Goal: Task Accomplishment & Management: Use online tool/utility

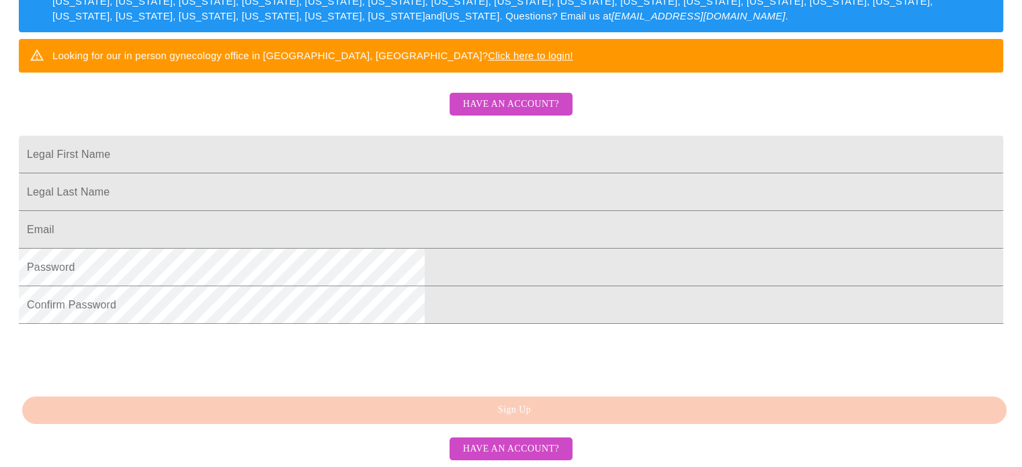
scroll to position [351, 0]
click at [512, 448] on span "Have an account?" at bounding box center [511, 449] width 96 height 17
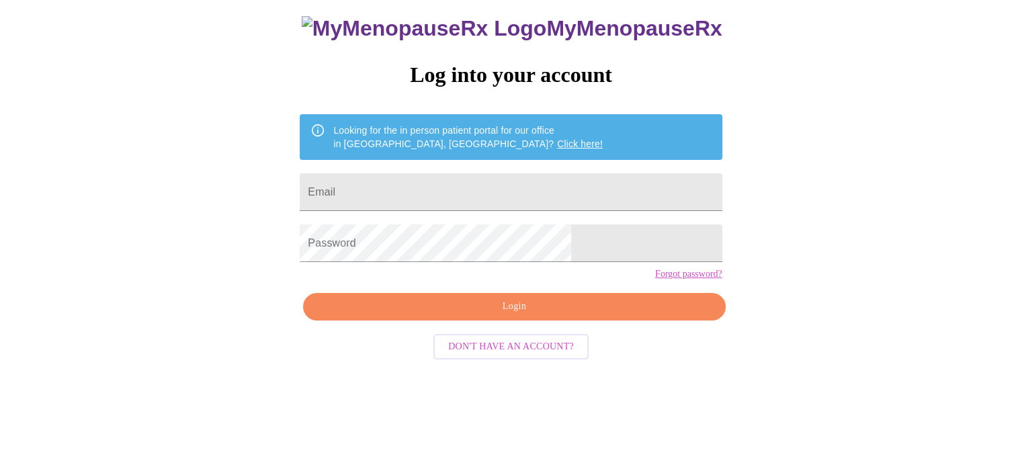
scroll to position [26, 0]
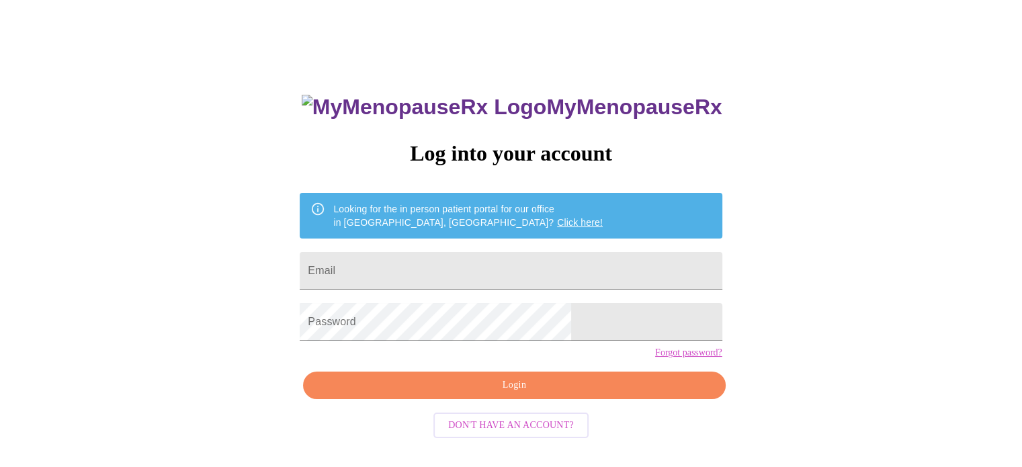
click at [479, 268] on input "Email" at bounding box center [511, 271] width 422 height 38
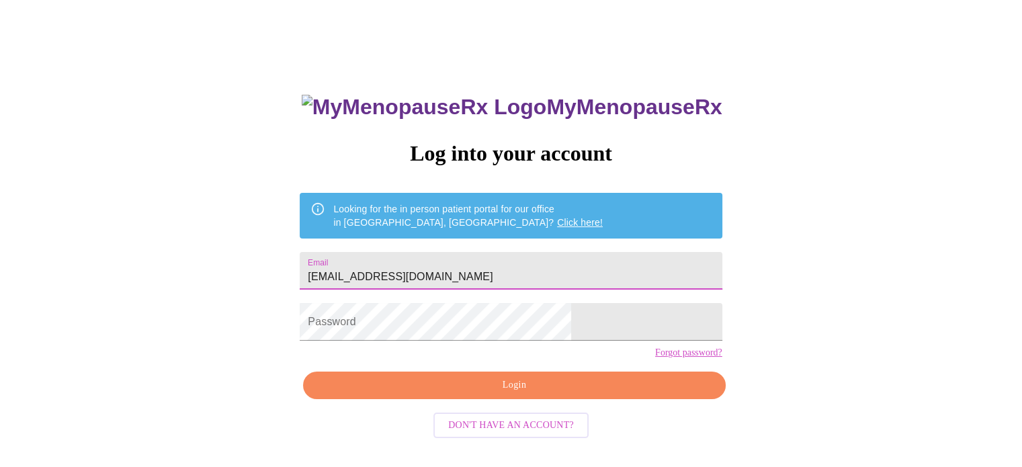
type input "[EMAIL_ADDRESS][DOMAIN_NAME]"
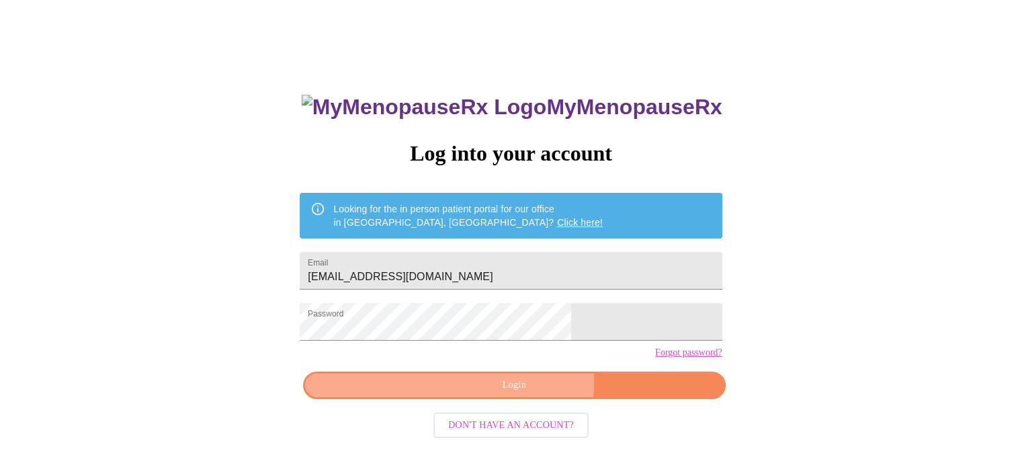
click at [524, 394] on span "Login" at bounding box center [514, 385] width 391 height 17
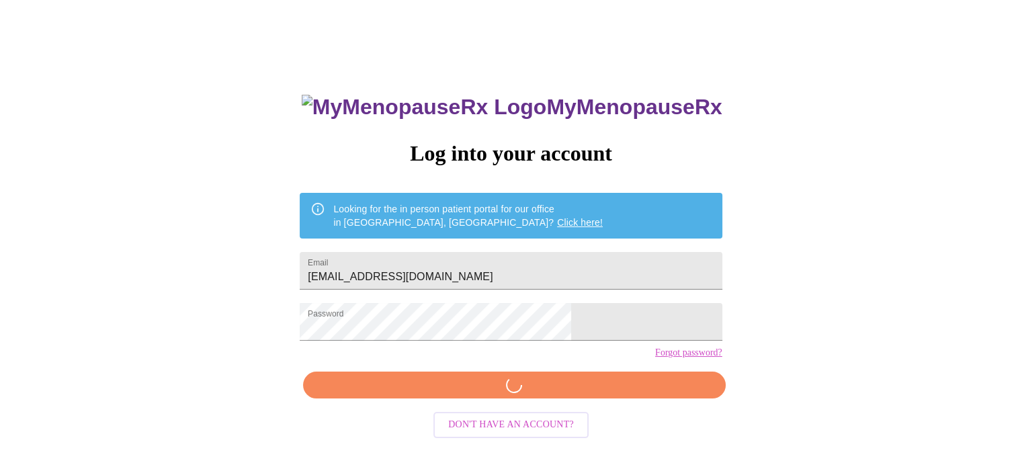
scroll to position [25, 0]
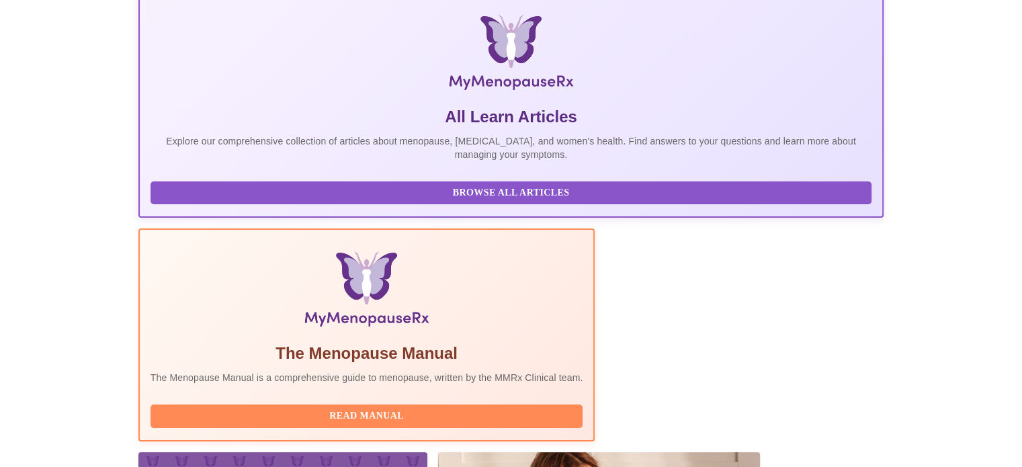
scroll to position [266, 0]
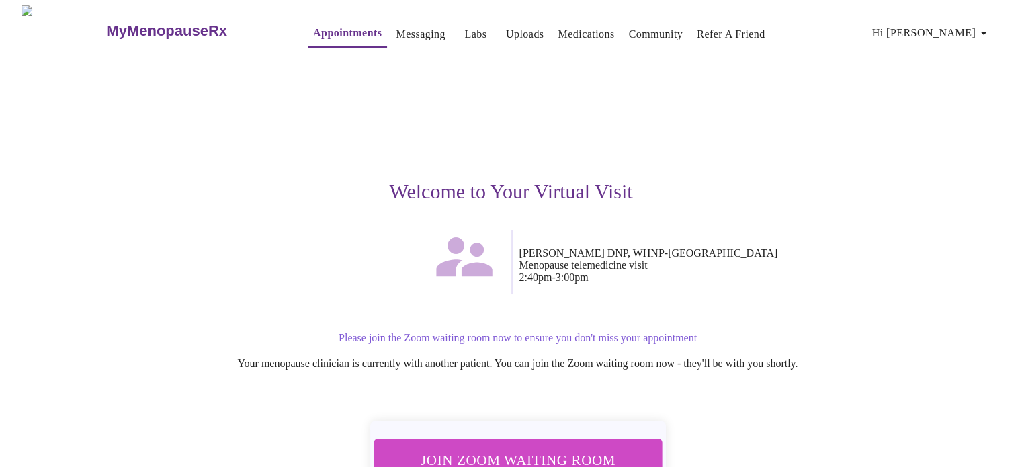
scroll to position [94, 0]
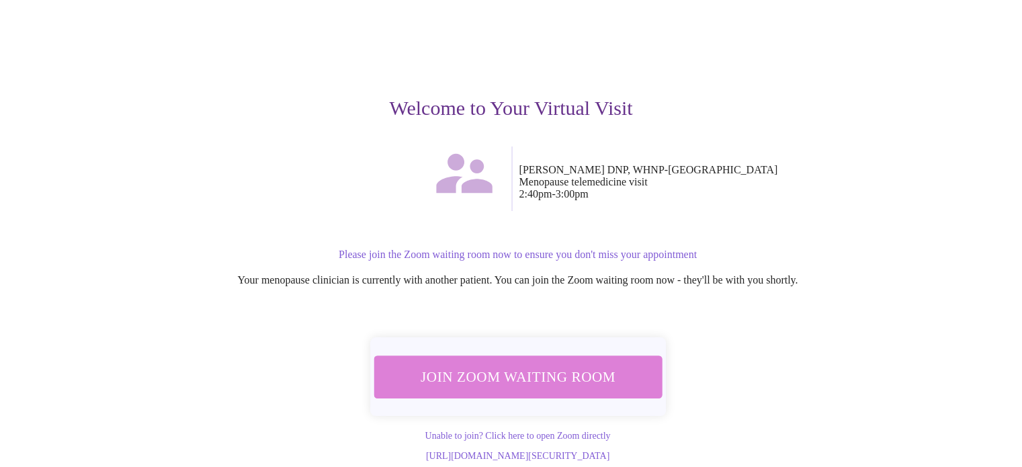
click at [530, 365] on span "Join Zoom Waiting Room" at bounding box center [517, 376] width 253 height 25
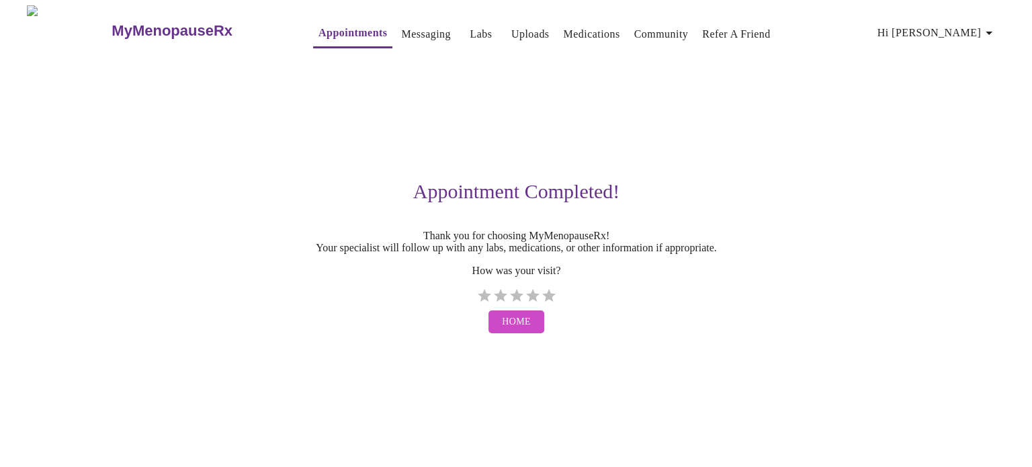
scroll to position [0, 0]
